Goal: Share content

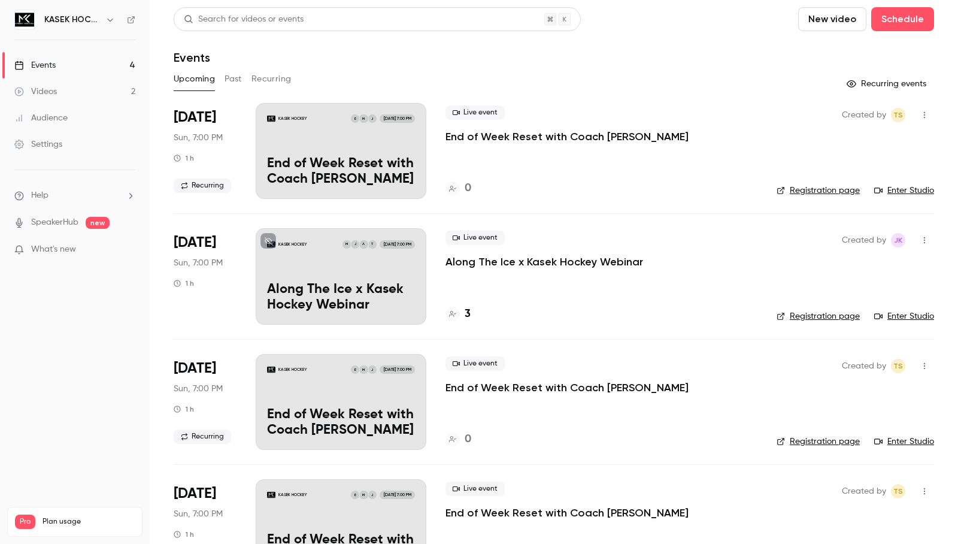
click at [514, 261] on p "Along The Ice x Kasek Hockey Webinar" at bounding box center [545, 261] width 198 height 14
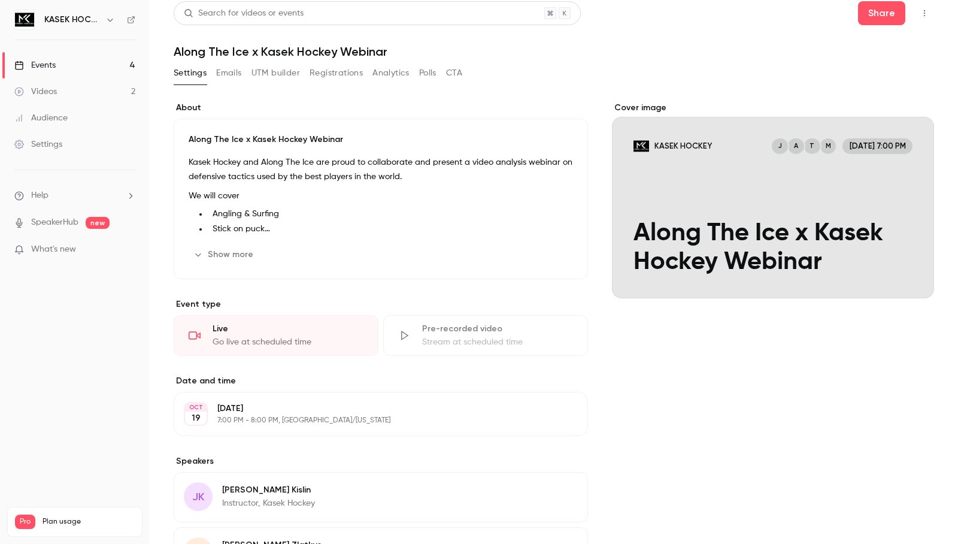
scroll to position [6, 0]
click at [872, 5] on button "Share" at bounding box center [881, 13] width 47 height 24
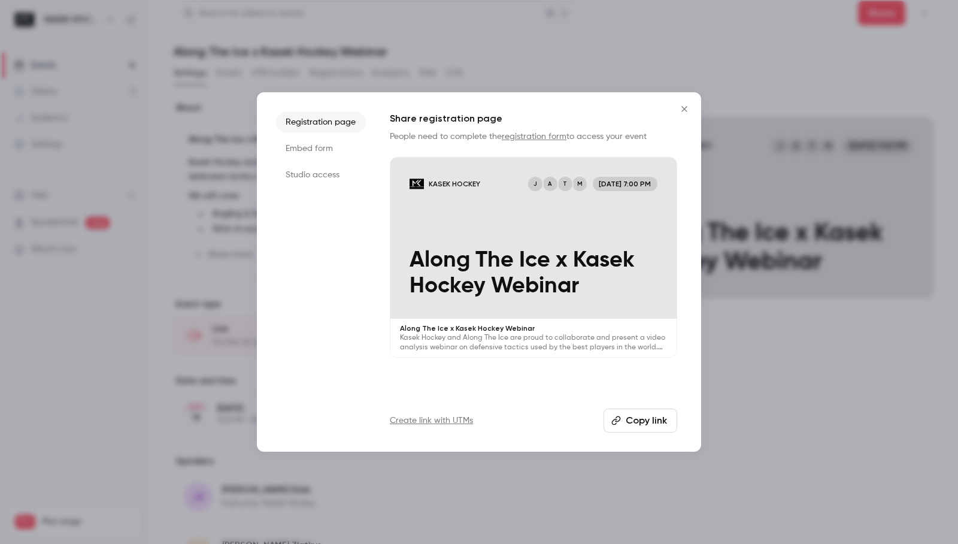
click at [635, 424] on button "Copy link" at bounding box center [641, 420] width 74 height 24
click at [689, 108] on icon "Close" at bounding box center [684, 109] width 14 height 10
